Goal: Transaction & Acquisition: Purchase product/service

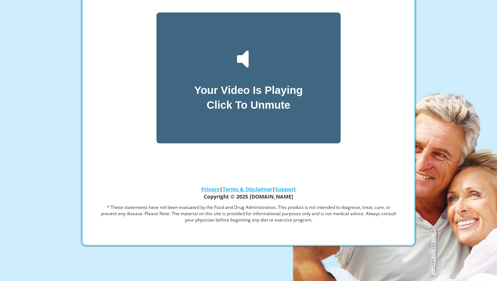
scroll to position [100, 0]
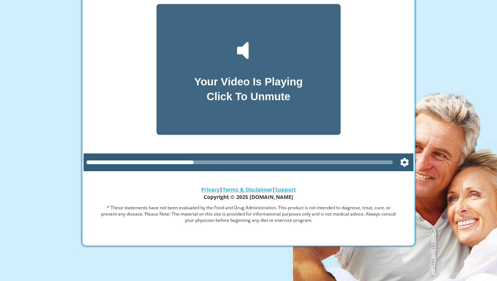
drag, startPoint x: 191, startPoint y: 161, endPoint x: 244, endPoint y: 162, distance: 52.5
click at [244, 162] on div at bounding box center [240, 163] width 306 height 4
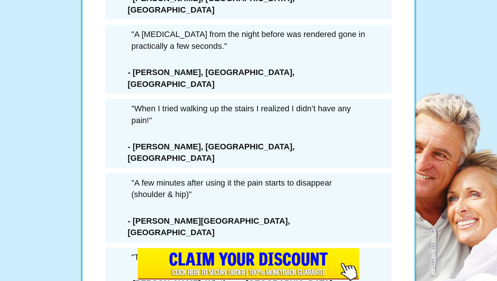
scroll to position [4264, 0]
click at [211, 164] on div "LAST CHANCE SAVE $432 SAVE 73%" at bounding box center [248, 85] width 211 height 226
click at [242, 162] on div "LAST CHANCE SAVE $432 SAVE 73%" at bounding box center [248, 85] width 211 height 226
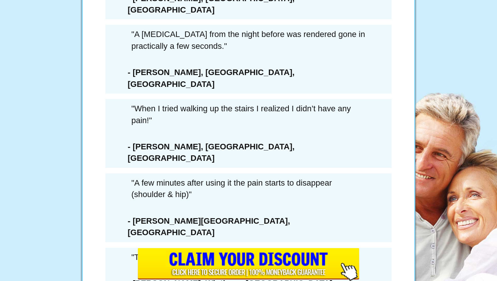
click at [242, 162] on div "LAST CHANCE SAVE $432 SAVE 73%" at bounding box center [248, 85] width 211 height 226
click at [223, 164] on div "LAST CHANCE SAVE $432 SAVE 73%" at bounding box center [248, 81] width 211 height 226
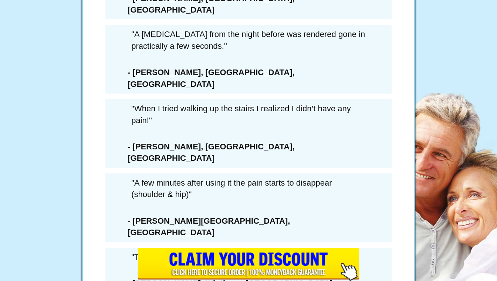
click at [223, 164] on div "LAST CHANCE SAVE $432 SAVE 73%" at bounding box center [248, 81] width 211 height 226
click at [152, 163] on div "LAST CHANCE SAVE $432" at bounding box center [174, 141] width 63 height 63
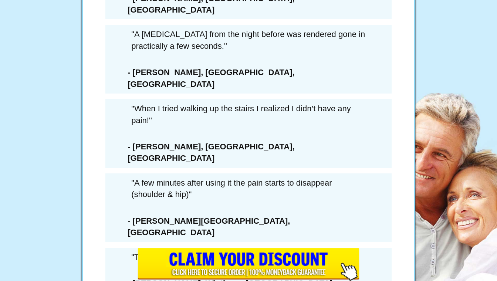
click at [152, 163] on div "LAST CHANCE SAVE $432" at bounding box center [174, 141] width 63 height 63
